Goal: Information Seeking & Learning: Check status

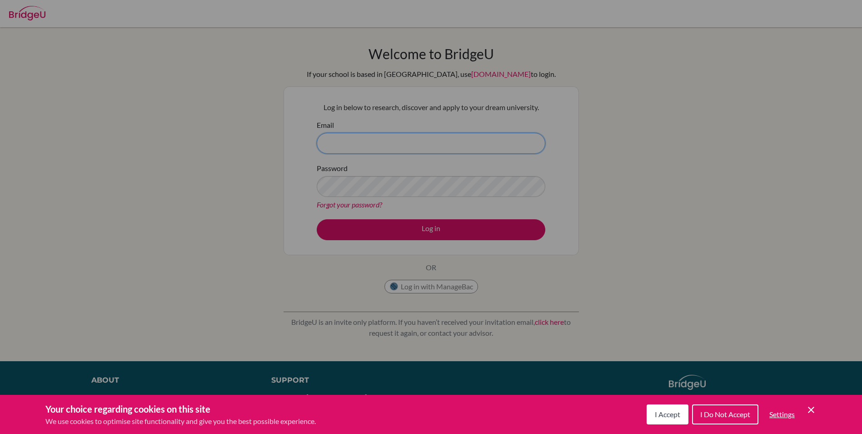
type input "hariharan.dharmarajan@npsis.edu.sg"
click at [429, 230] on div "Cookie Preferences" at bounding box center [431, 217] width 862 height 434
click at [675, 410] on span "I Accept" at bounding box center [667, 414] width 25 height 9
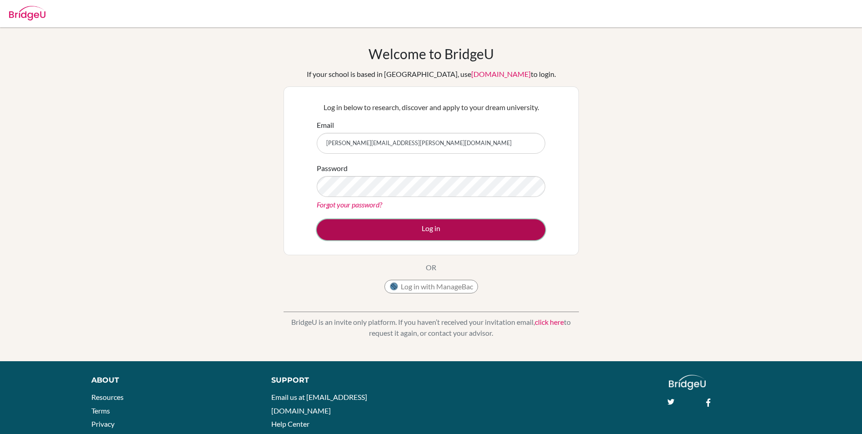
click at [425, 231] on button "Log in" at bounding box center [431, 229] width 229 height 21
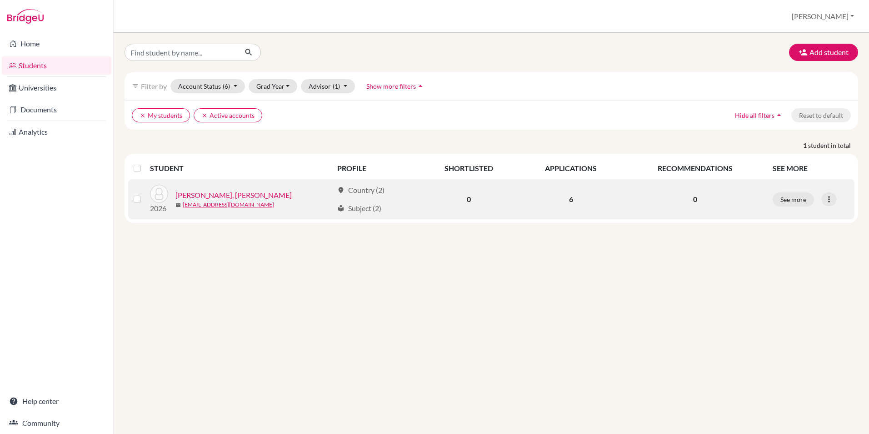
click at [209, 192] on link "[PERSON_NAME], [PERSON_NAME]" at bounding box center [233, 195] width 116 height 11
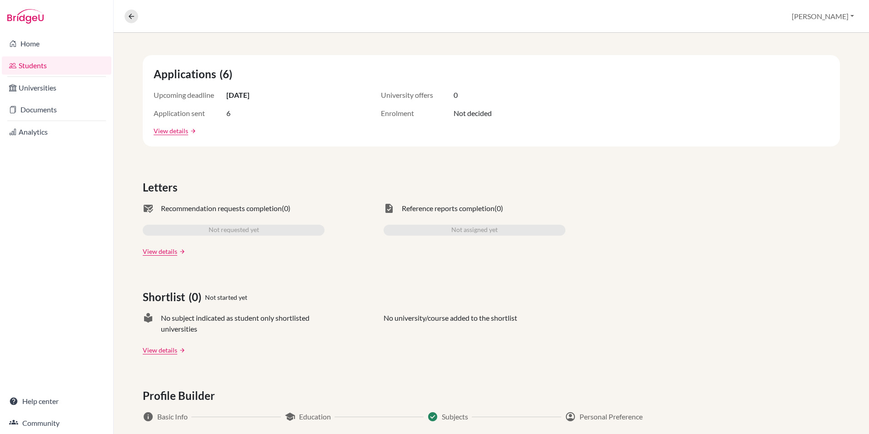
scroll to position [139, 0]
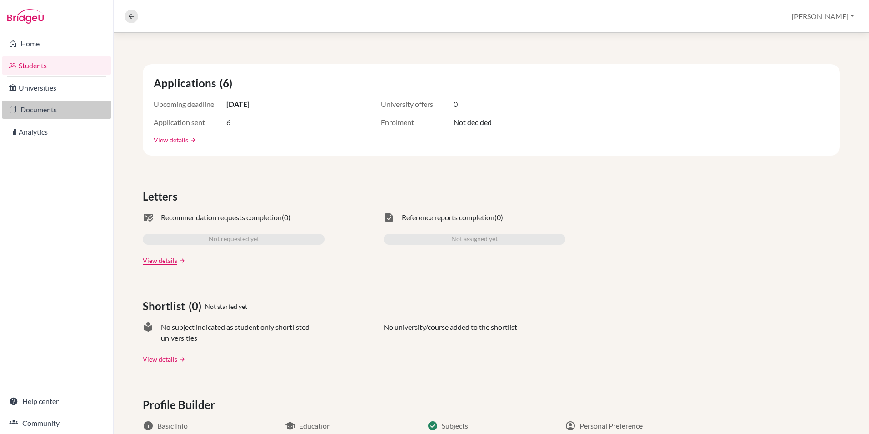
click at [30, 105] on link "Documents" at bounding box center [57, 109] width 110 height 18
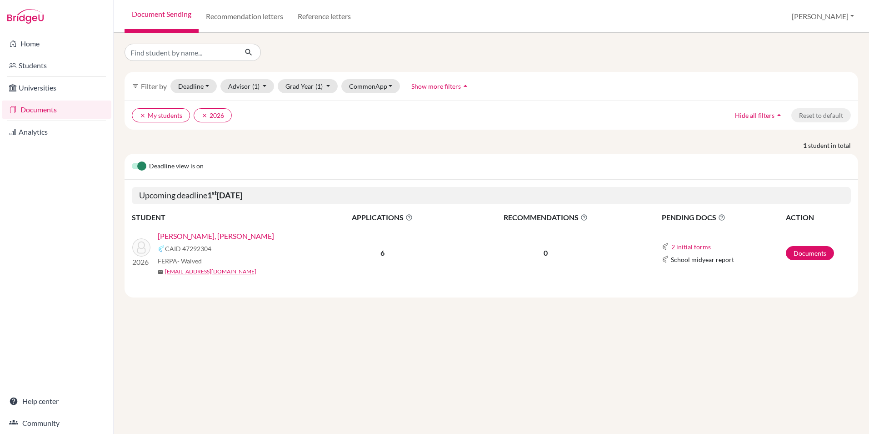
click at [202, 236] on link "[PERSON_NAME], [PERSON_NAME]" at bounding box center [216, 235] width 116 height 11
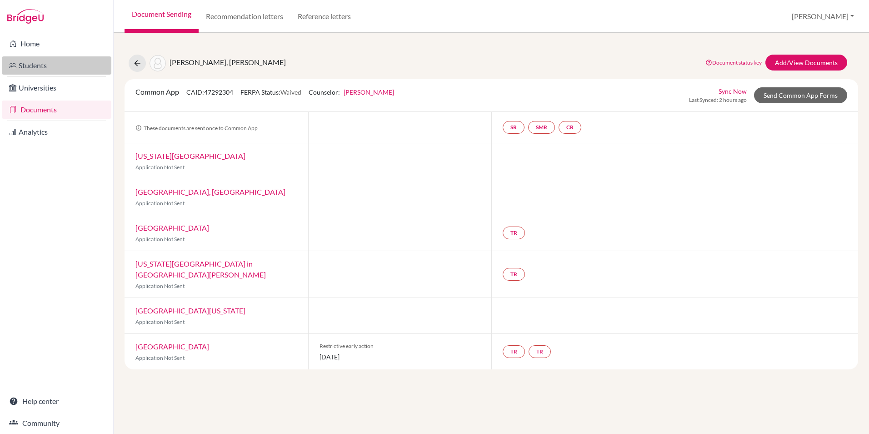
click at [34, 67] on link "Students" at bounding box center [57, 65] width 110 height 18
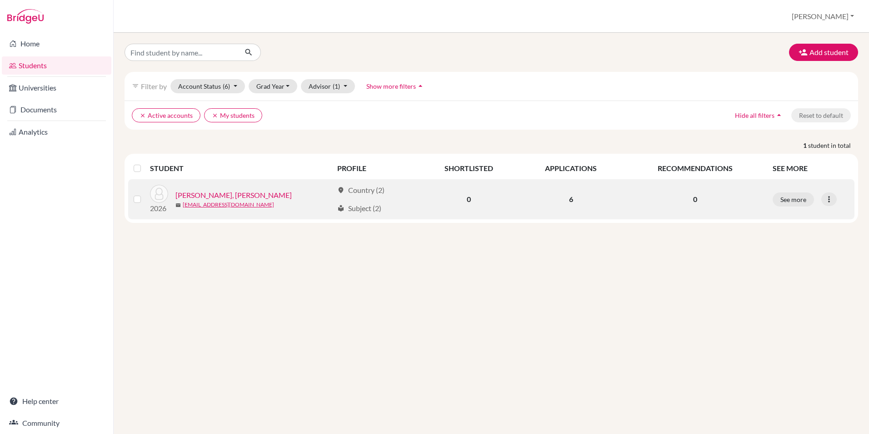
click at [221, 195] on link "[PERSON_NAME], [PERSON_NAME]" at bounding box center [233, 195] width 116 height 11
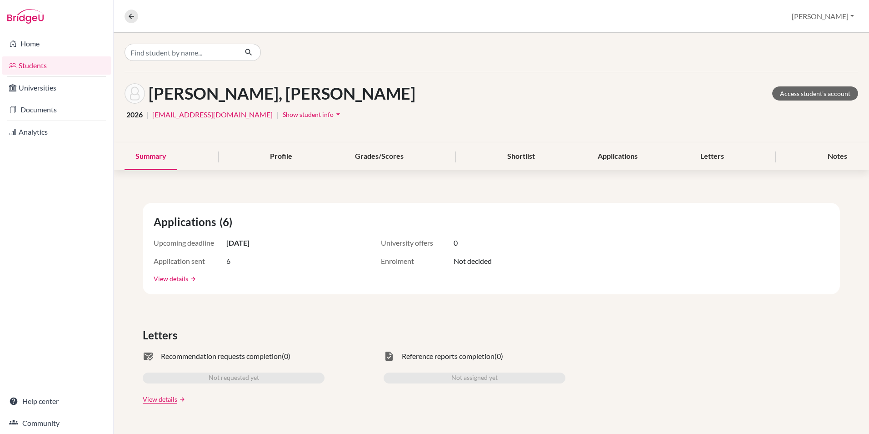
click at [173, 280] on link "View details" at bounding box center [171, 279] width 35 height 10
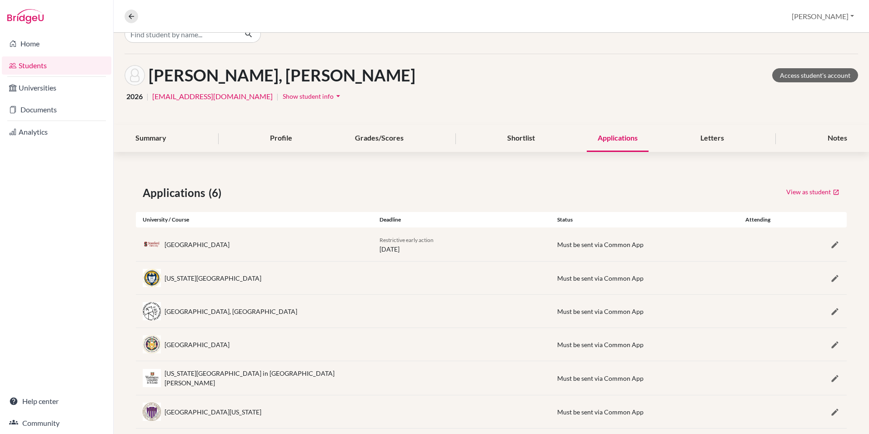
scroll to position [34, 0]
